Goal: Check status

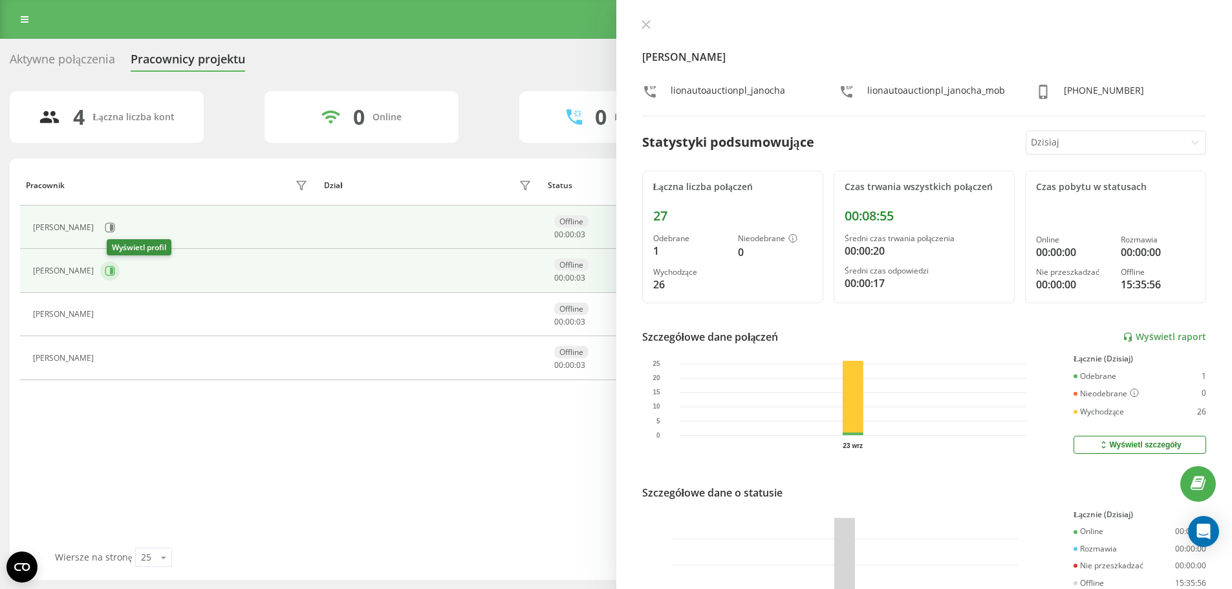
click at [113, 265] on button at bounding box center [109, 270] width 19 height 19
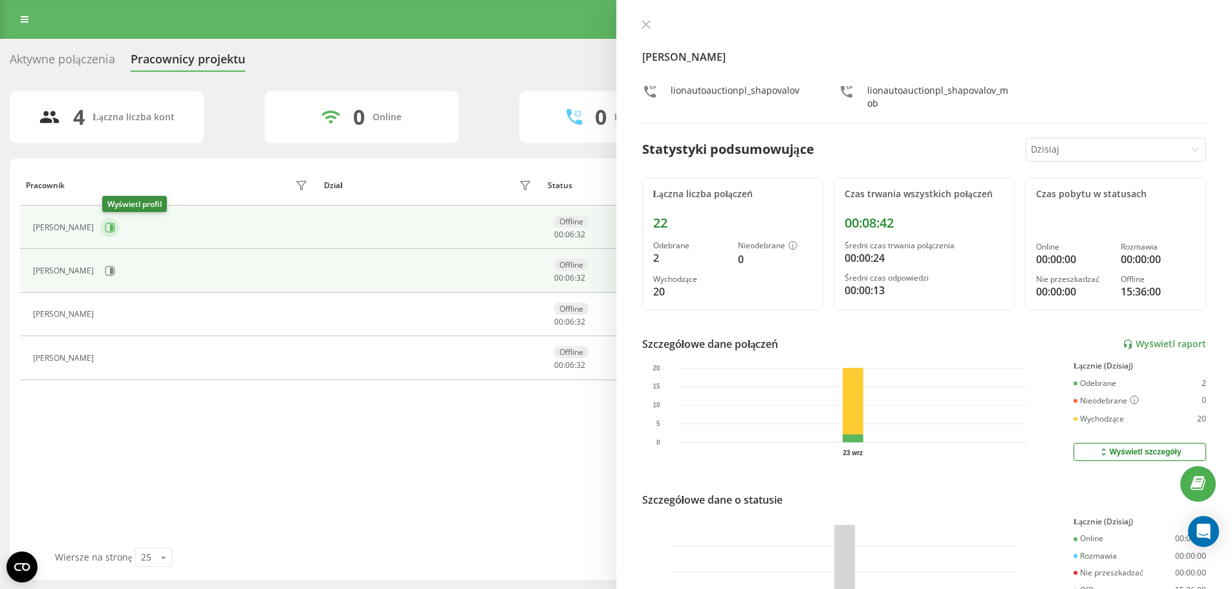
click at [115, 230] on icon at bounding box center [110, 228] width 10 height 10
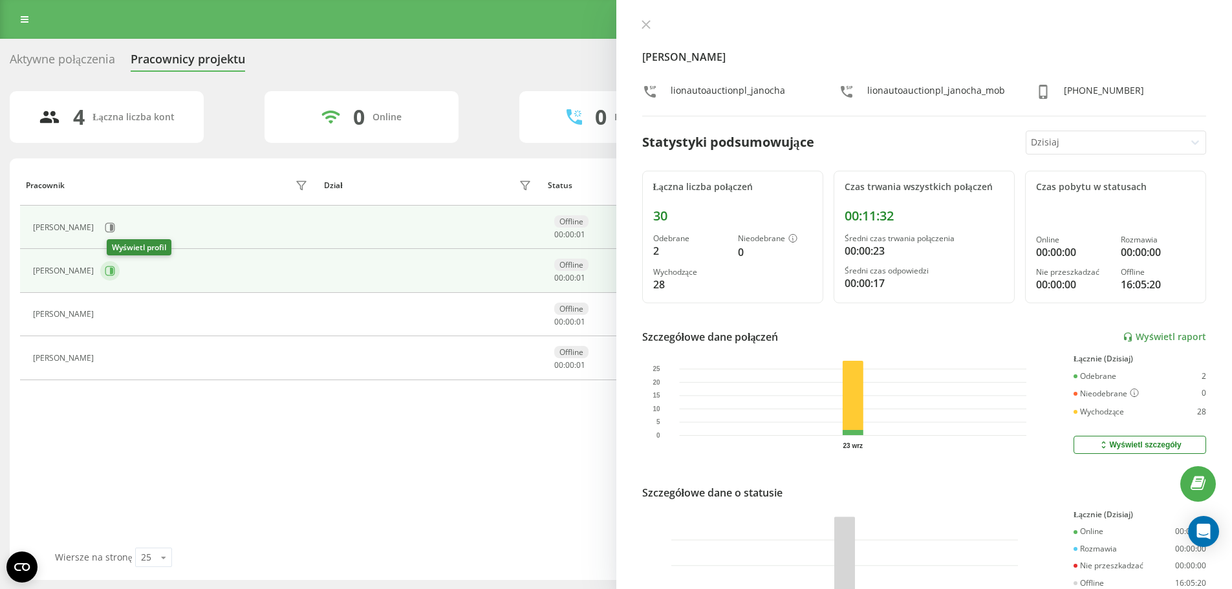
click at [112, 268] on icon at bounding box center [110, 271] width 10 height 10
